Goal: Information Seeking & Learning: Check status

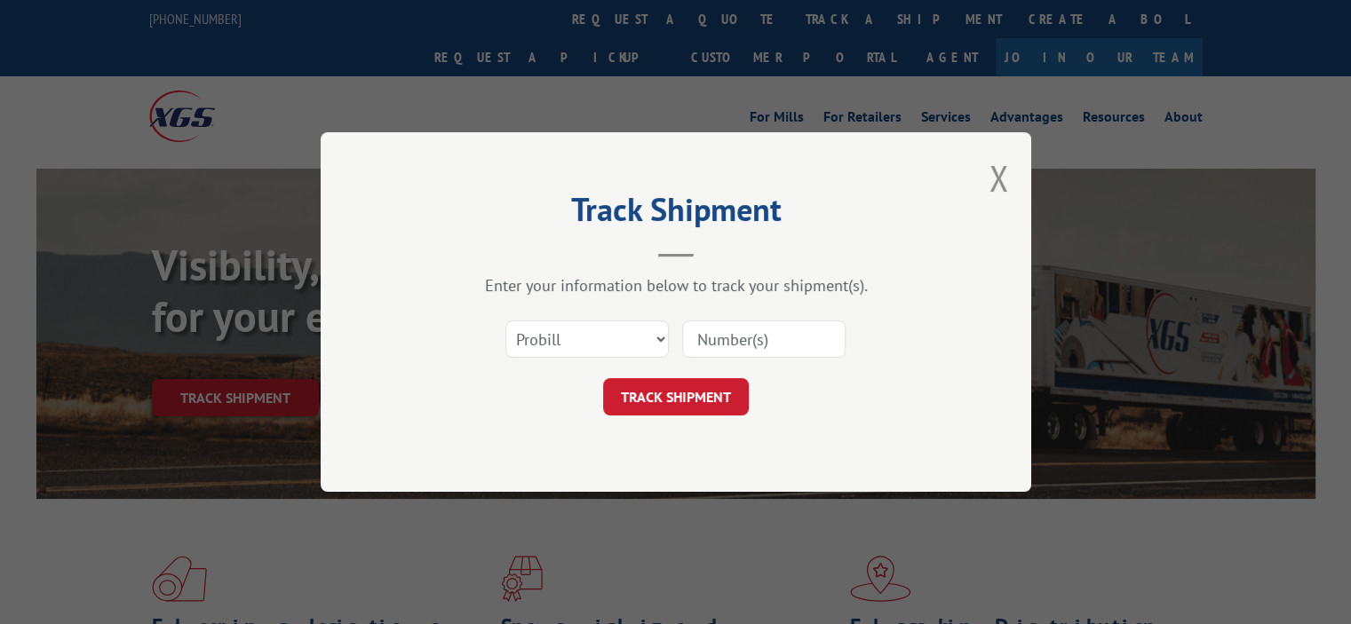
click at [729, 329] on input at bounding box center [763, 339] width 163 height 37
paste input "17593067"
type input "17593067"
click button "TRACK SHIPMENT" at bounding box center [676, 396] width 146 height 37
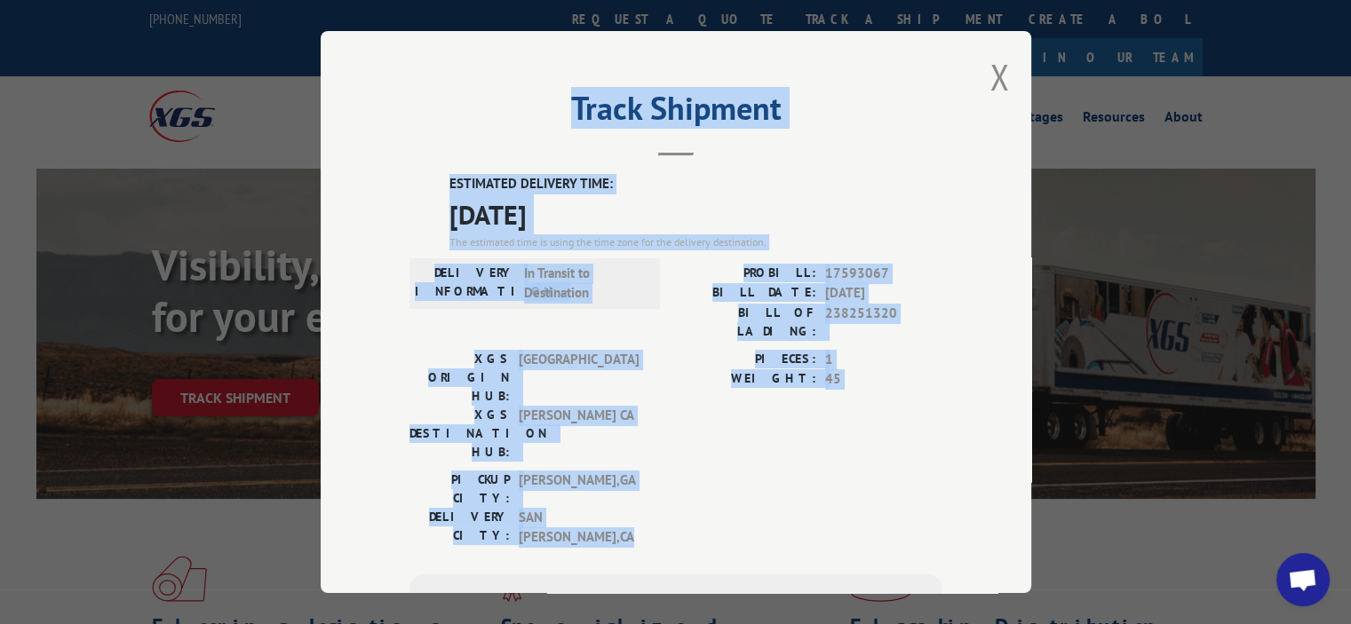
drag, startPoint x: 630, startPoint y: 437, endPoint x: 387, endPoint y: 155, distance: 372.0
click at [390, 152] on div "Track Shipment ESTIMATED DELIVERY TIME: [DATE] The estimated time is using the …" at bounding box center [676, 312] width 710 height 562
copy div "Track Shipment ESTIMATED DELIVERY TIME: [DATE] The estimated time is using the …"
click at [614, 305] on div "DELIVERY INFORMATION: In Transit to Destination" at bounding box center [534, 283] width 250 height 51
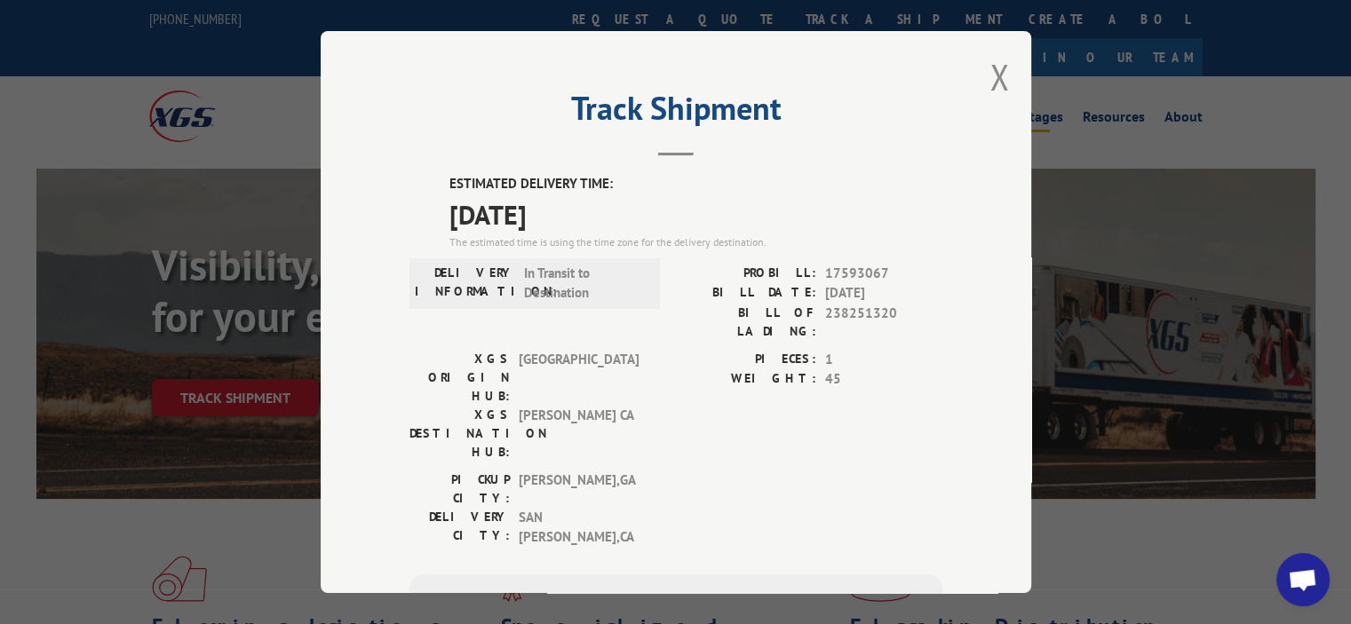
click at [997, 84] on button "Close modal" at bounding box center [999, 76] width 20 height 47
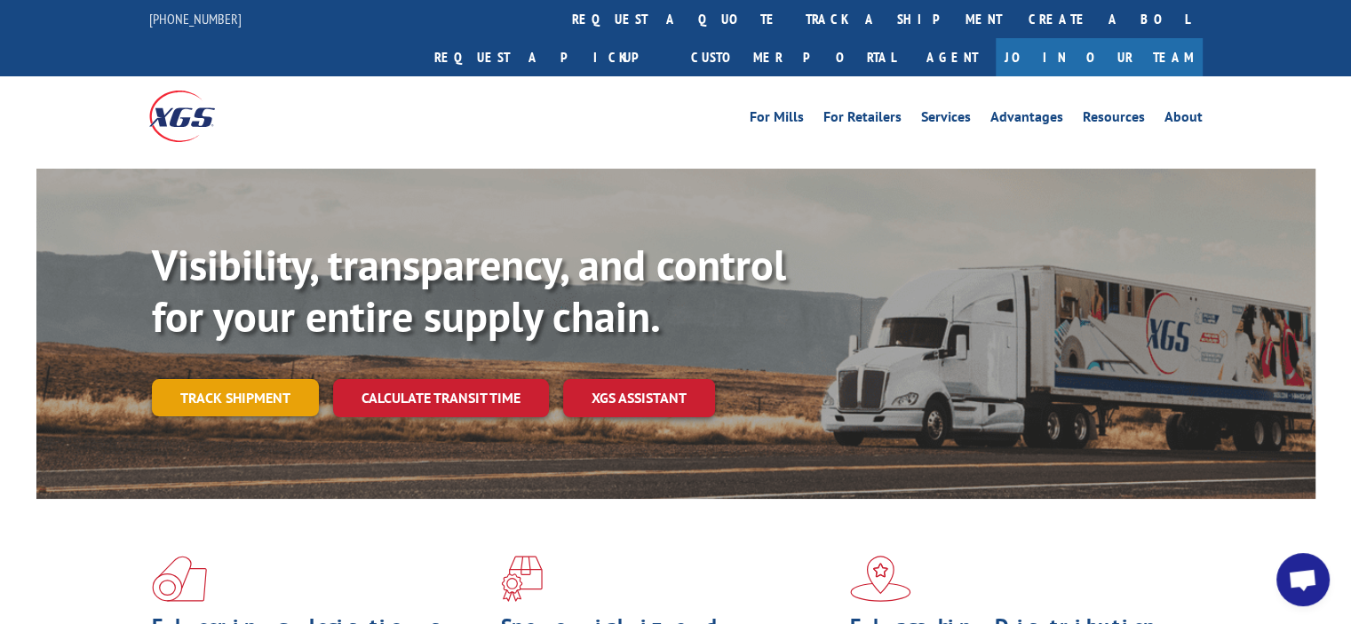
click at [227, 379] on link "Track shipment" at bounding box center [235, 397] width 167 height 37
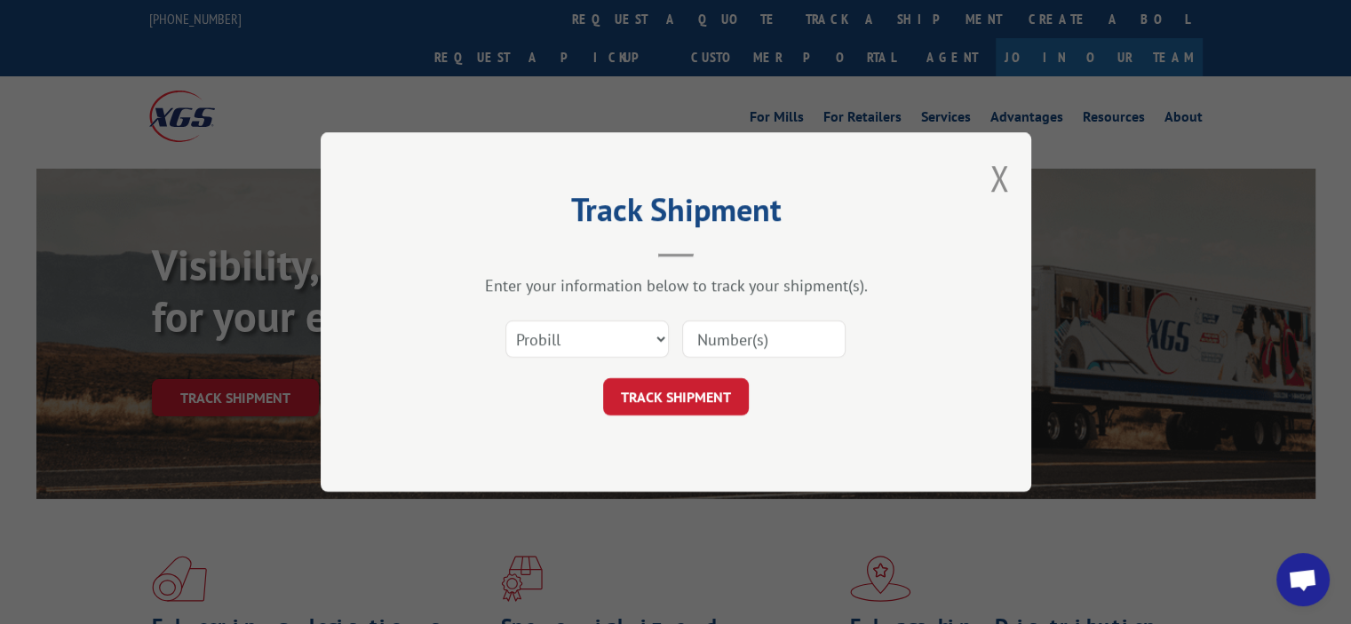
click at [729, 351] on input at bounding box center [763, 339] width 163 height 37
paste input "17593197"
type input "17593197"
click at [694, 400] on button "TRACK SHIPMENT" at bounding box center [676, 396] width 146 height 37
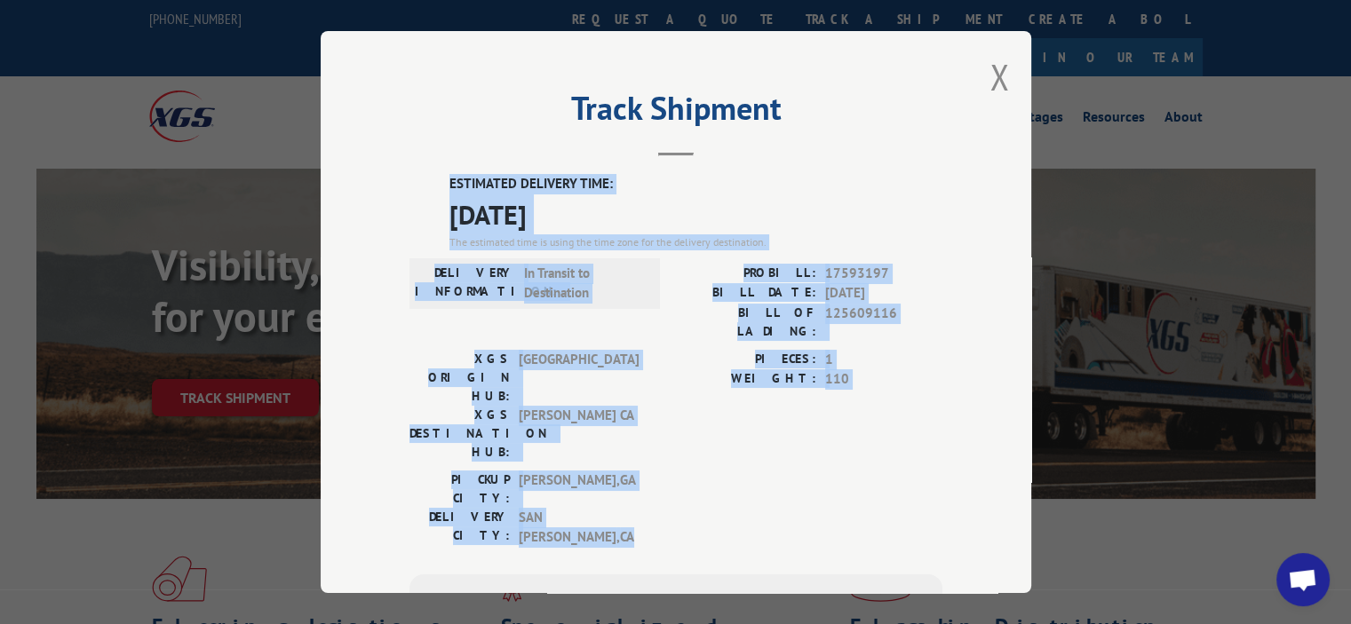
drag, startPoint x: 609, startPoint y: 431, endPoint x: 430, endPoint y: 178, distance: 310.2
click at [430, 178] on div "ESTIMATED DELIVERY TIME: [DATE] The estimated time is using the time zone for t…" at bounding box center [675, 494] width 533 height 641
copy div "ESTIMATED DELIVERY TIME: [DATE] The estimated time is using the time zone for t…"
click at [596, 350] on span "[GEOGRAPHIC_DATA]" at bounding box center [579, 378] width 120 height 56
click at [596, 406] on span "[PERSON_NAME] CA" at bounding box center [579, 434] width 120 height 56
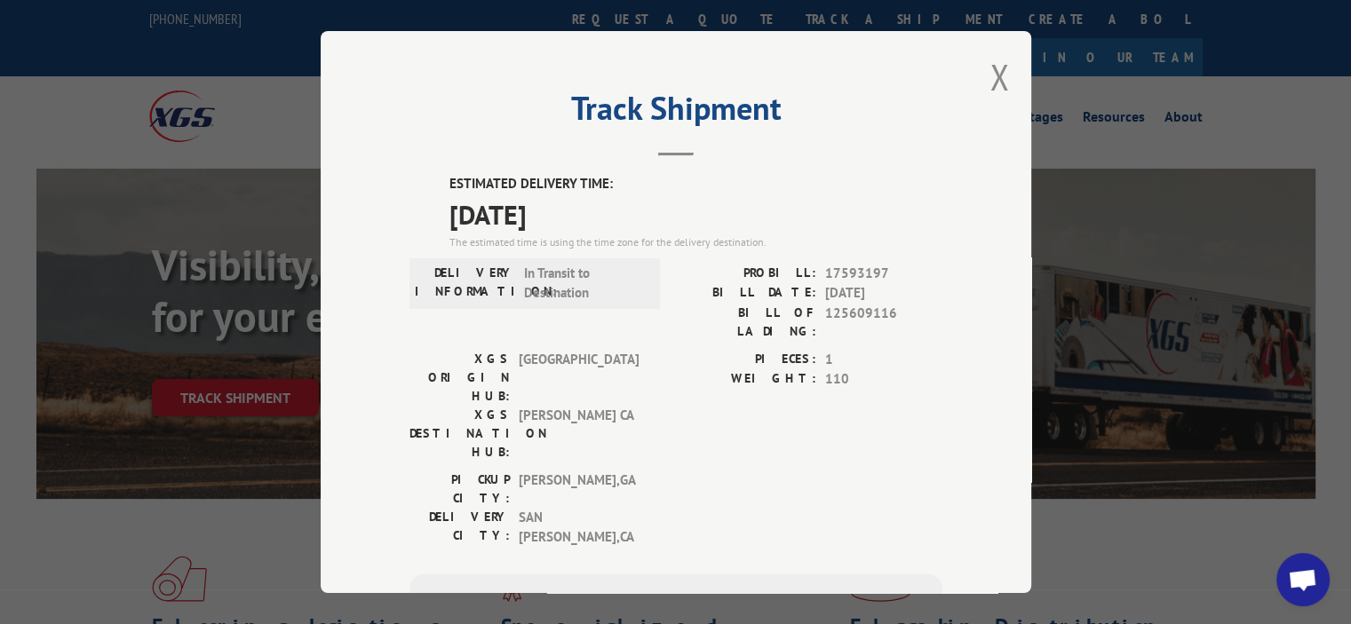
click at [1006, 75] on div "Track Shipment ESTIMATED DELIVERY TIME: [DATE] The estimated time is using the …" at bounding box center [676, 312] width 710 height 562
click at [989, 90] on button "Close modal" at bounding box center [999, 76] width 20 height 47
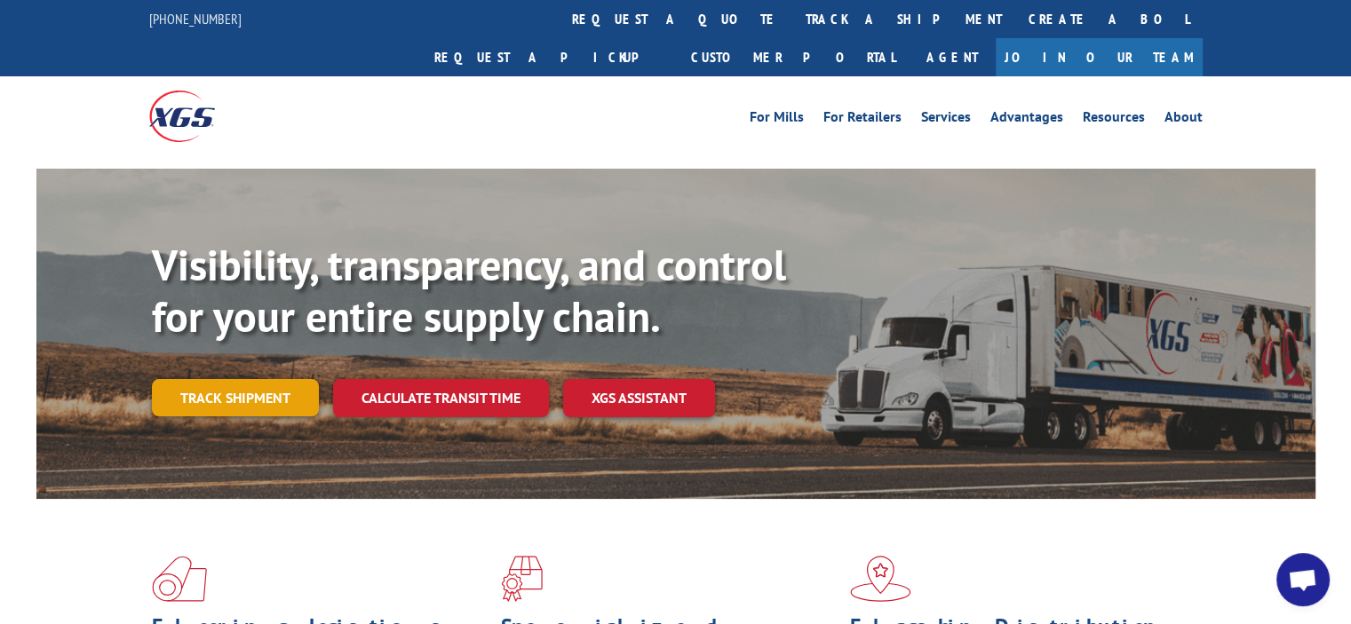
click at [303, 379] on link "Track shipment" at bounding box center [235, 397] width 167 height 37
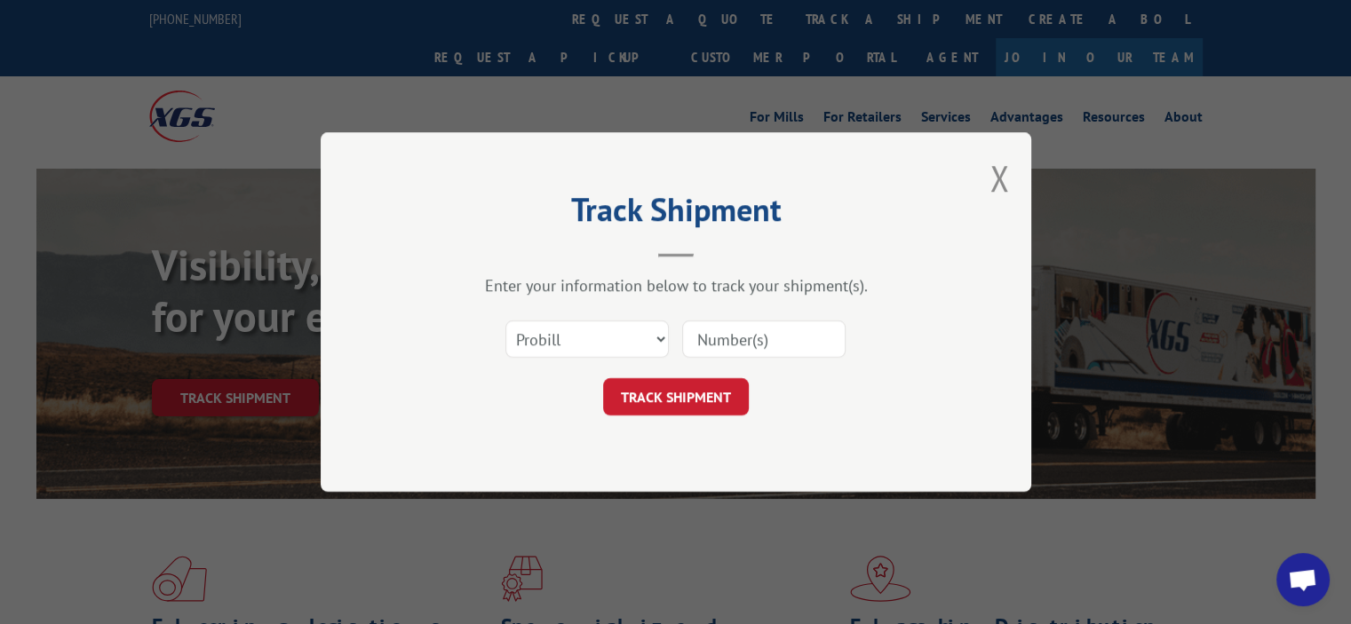
click at [691, 343] on input at bounding box center [763, 339] width 163 height 37
paste input "17593194"
type input "17593194"
click at [658, 389] on button "TRACK SHIPMENT" at bounding box center [676, 396] width 146 height 37
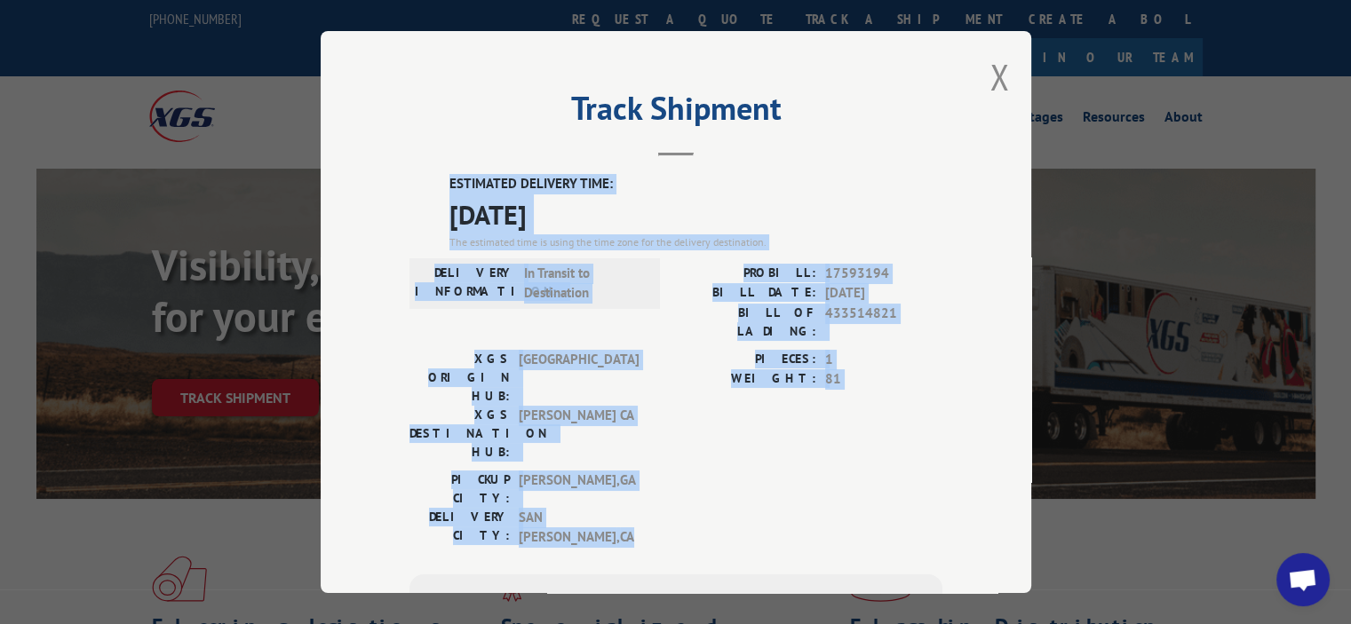
drag, startPoint x: 625, startPoint y: 433, endPoint x: 417, endPoint y: 189, distance: 320.6
click at [417, 189] on div "ESTIMATED DELIVERY TIME: [DATE] The estimated time is using the time zone for t…" at bounding box center [675, 494] width 533 height 641
copy div "ESTIMATED DELIVERY TIME: [DATE] The estimated time is using the time zone for t…"
